Goal: Task Accomplishment & Management: Complete application form

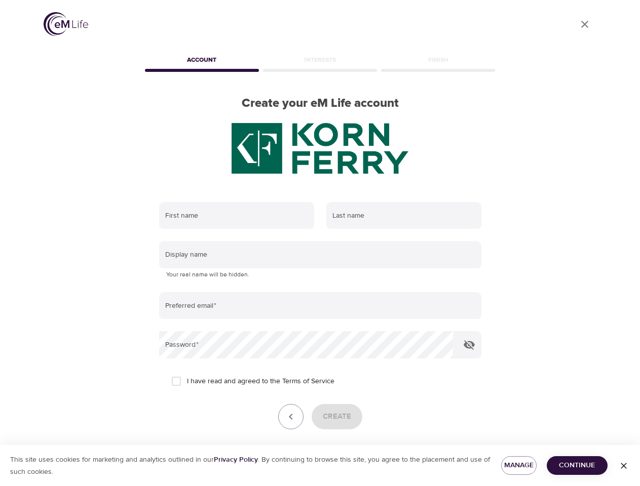
click at [237, 216] on input "text" at bounding box center [236, 215] width 155 height 27
click at [404, 216] on input "text" at bounding box center [403, 215] width 155 height 27
click at [320, 255] on input "text" at bounding box center [320, 254] width 322 height 27
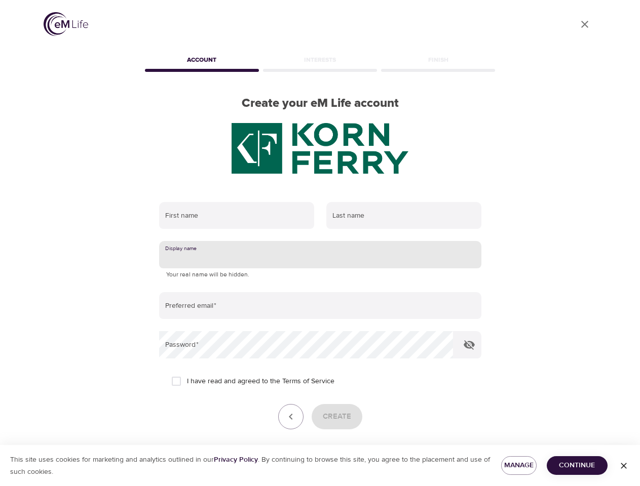
click at [320, 306] on input "email" at bounding box center [320, 305] width 322 height 27
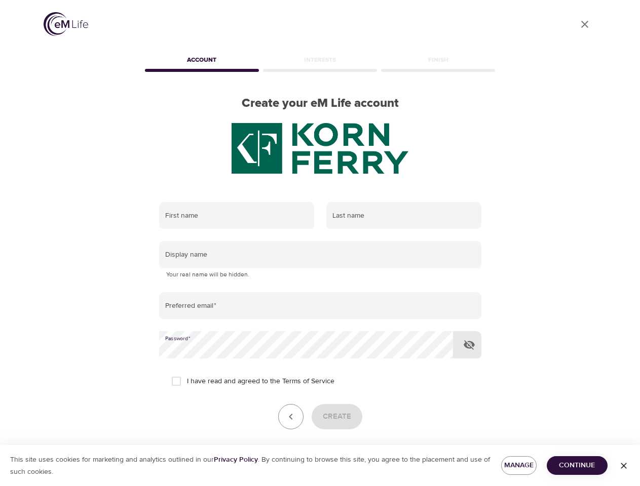
click at [469, 345] on icon "button" at bounding box center [469, 345] width 12 height 12
click at [291, 417] on icon "button" at bounding box center [291, 417] width 12 height 12
click at [336, 417] on div "Create" at bounding box center [320, 416] width 322 height 25
click at [519, 465] on span "Manage" at bounding box center [518, 465] width 19 height 13
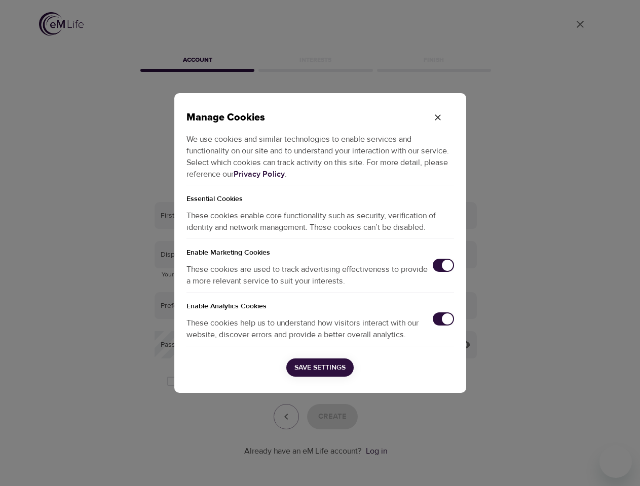
click at [577, 465] on div "Manage Cookies We use cookies and similar technologies to enable services and f…" at bounding box center [320, 243] width 640 height 486
